Goal: Obtain resource: Obtain resource

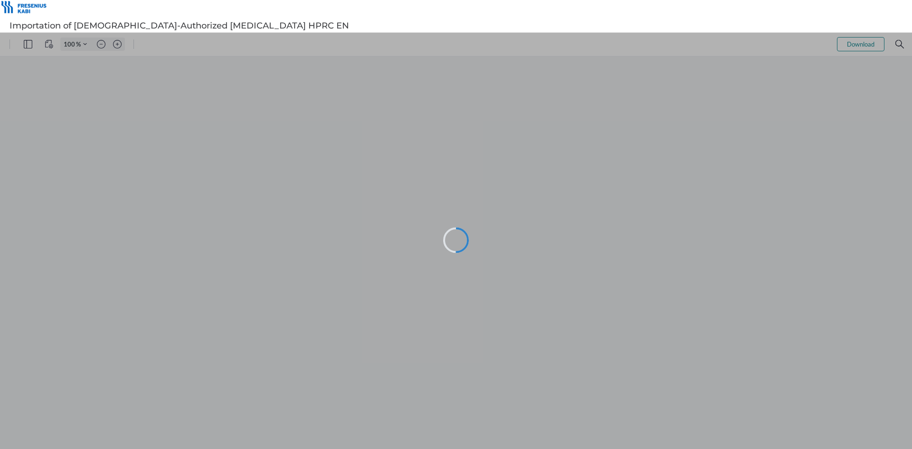
type input "104"
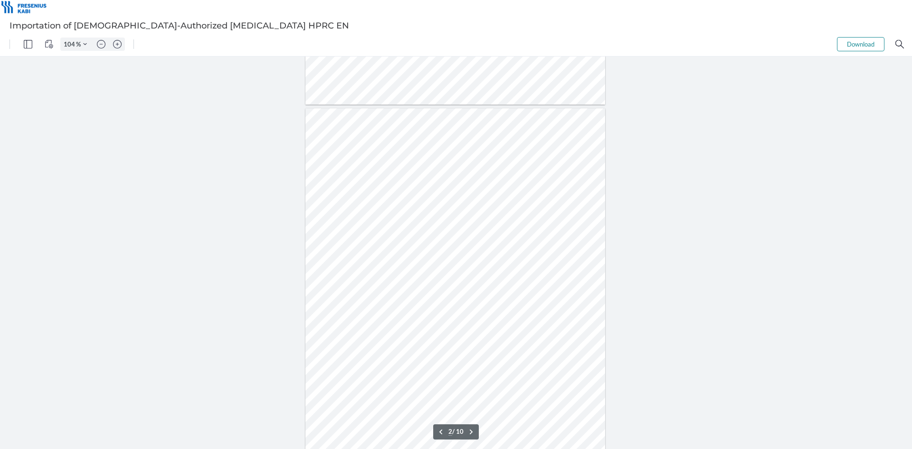
scroll to position [332, 0]
type input "3"
